Goal: Information Seeking & Learning: Learn about a topic

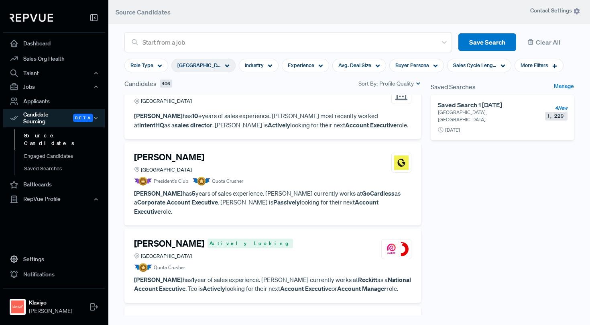
scroll to position [4971, 0]
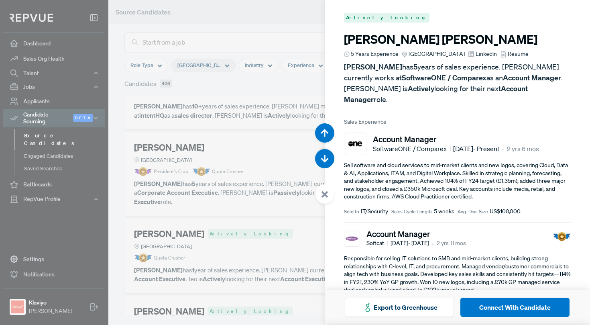
scroll to position [21773, 0]
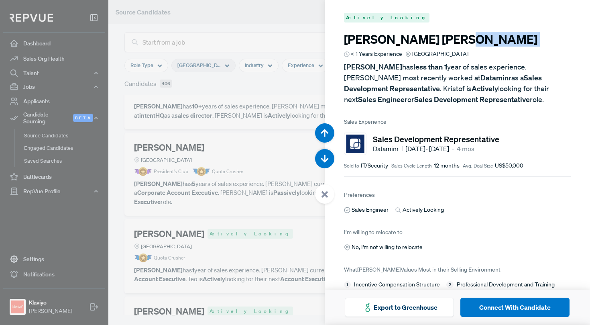
drag, startPoint x: 422, startPoint y: 41, endPoint x: 337, endPoint y: 47, distance: 84.6
click at [337, 47] on article "Actively Looking [PERSON_NAME] < 1 Years Experience Greater [GEOGRAPHIC_DATA] […" at bounding box center [458, 156] width 266 height 313
click at [212, 204] on div at bounding box center [295, 162] width 590 height 325
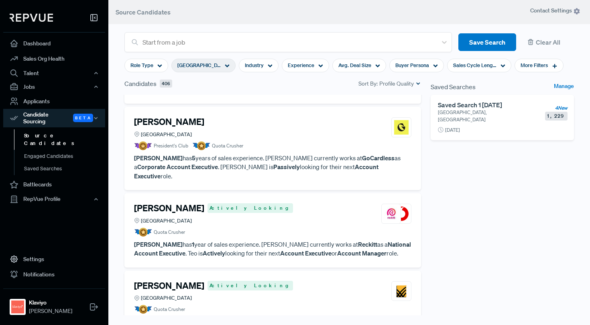
scroll to position [4998, 0]
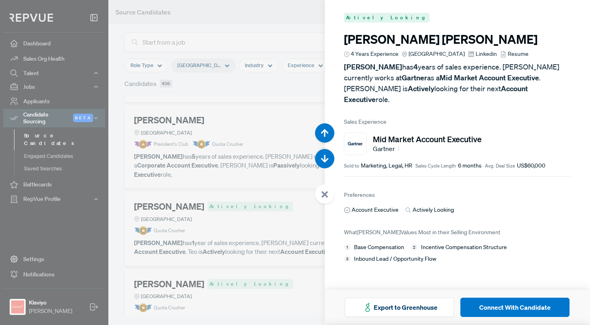
scroll to position [22097, 0]
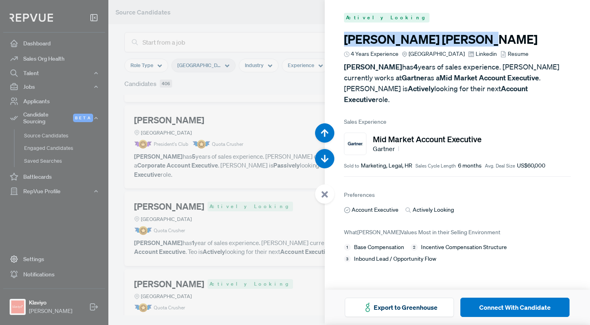
drag, startPoint x: 430, startPoint y: 39, endPoint x: 334, endPoint y: 43, distance: 96.1
click at [334, 43] on article "Actively Looking [PERSON_NAME] 4 Years Experience Greater [GEOGRAPHIC_DATA] Lin…" at bounding box center [458, 138] width 266 height 276
copy h3 "[PERSON_NAME]"
click at [474, 53] on use at bounding box center [472, 54] width 6 height 6
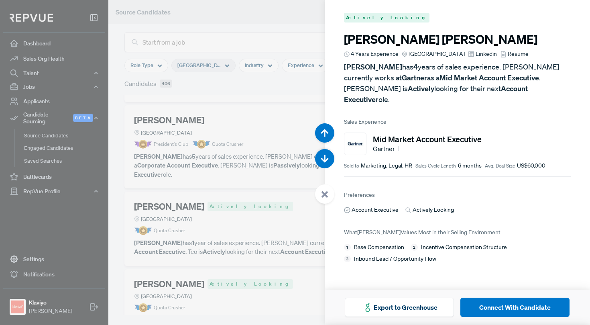
click at [256, 134] on div at bounding box center [295, 162] width 590 height 325
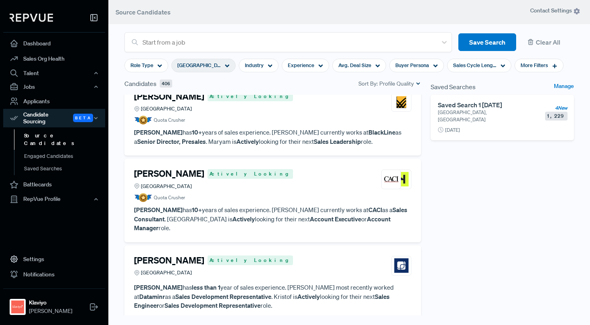
scroll to position [5189, 0]
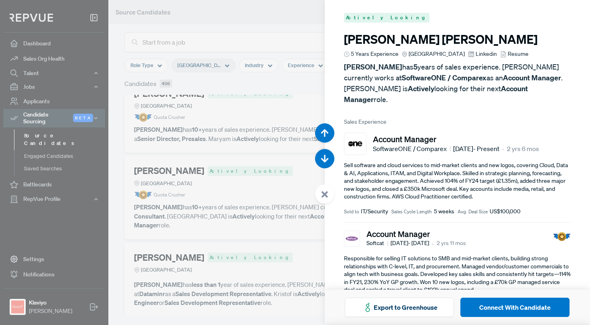
scroll to position [23072, 0]
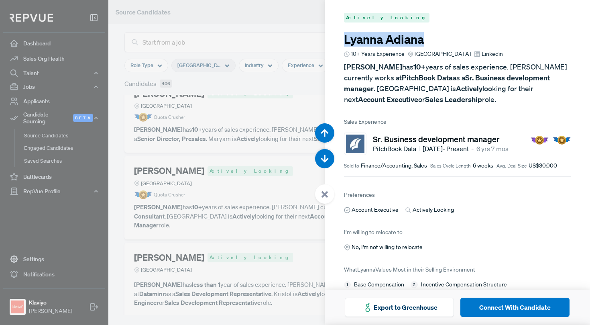
drag, startPoint x: 429, startPoint y: 41, endPoint x: 342, endPoint y: 42, distance: 87.6
click at [342, 42] on article "Actively Looking Lyanna Adiana 10+ Years Experience [GEOGRAPHIC_DATA] Linkedin …" at bounding box center [458, 156] width 266 height 313
copy h3 "[PERSON_NAME]"
click at [251, 164] on div at bounding box center [295, 162] width 590 height 325
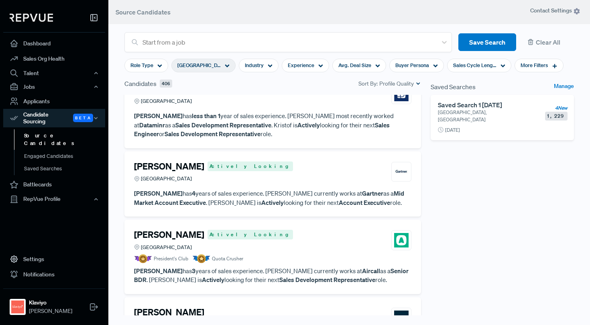
scroll to position [5358, 0]
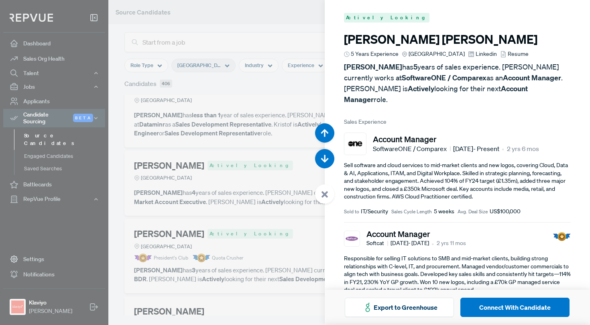
click at [259, 162] on div at bounding box center [295, 162] width 590 height 325
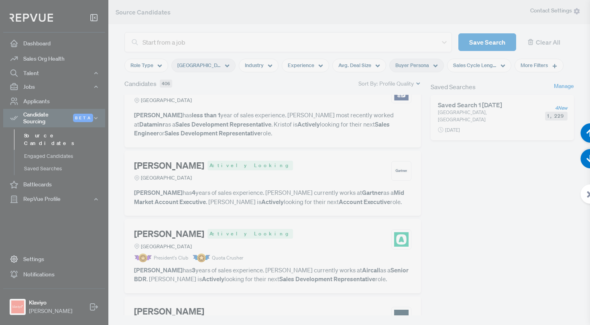
scroll to position [23722, 0]
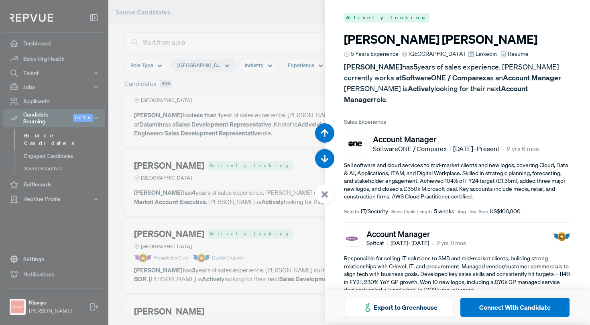
scroll to position [23722, 0]
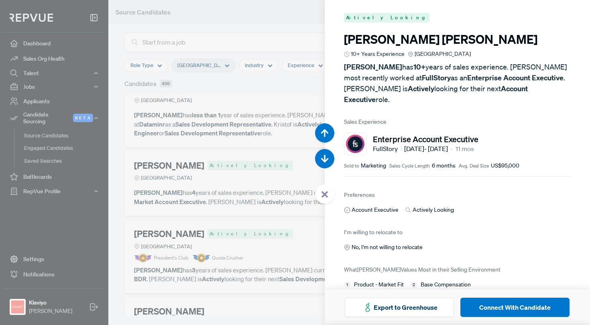
click at [275, 134] on div at bounding box center [295, 162] width 590 height 325
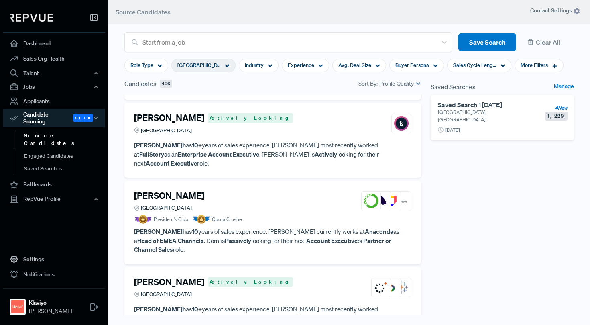
scroll to position [5793, 0]
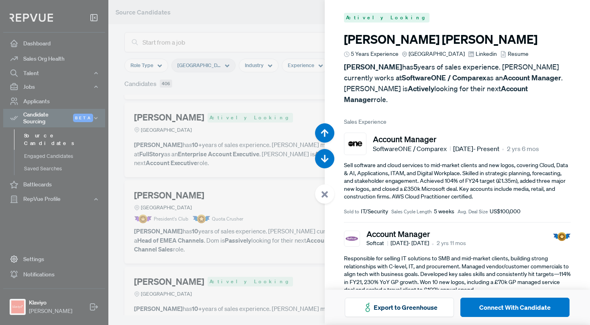
scroll to position [25672, 0]
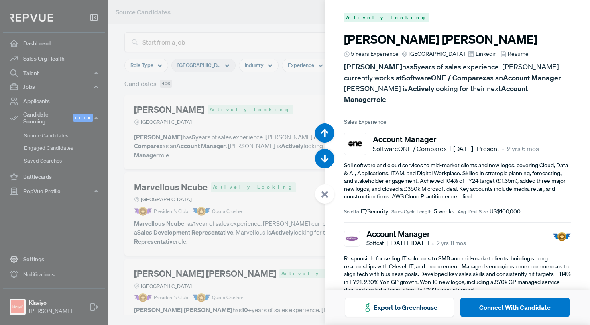
scroll to position [25672, 0]
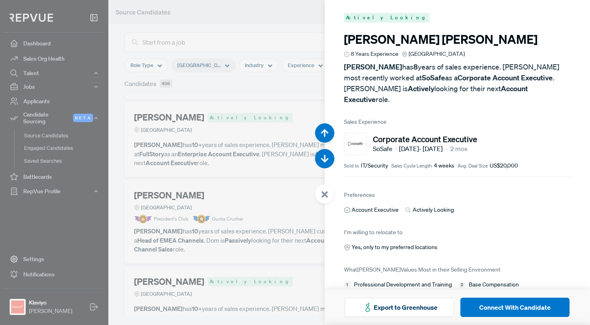
click at [201, 211] on div at bounding box center [295, 162] width 590 height 325
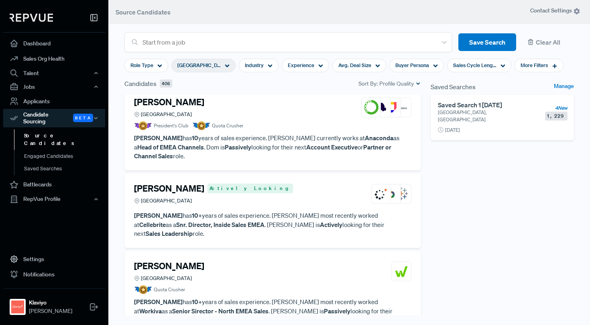
scroll to position [5887, 0]
